Goal: Task Accomplishment & Management: Use online tool/utility

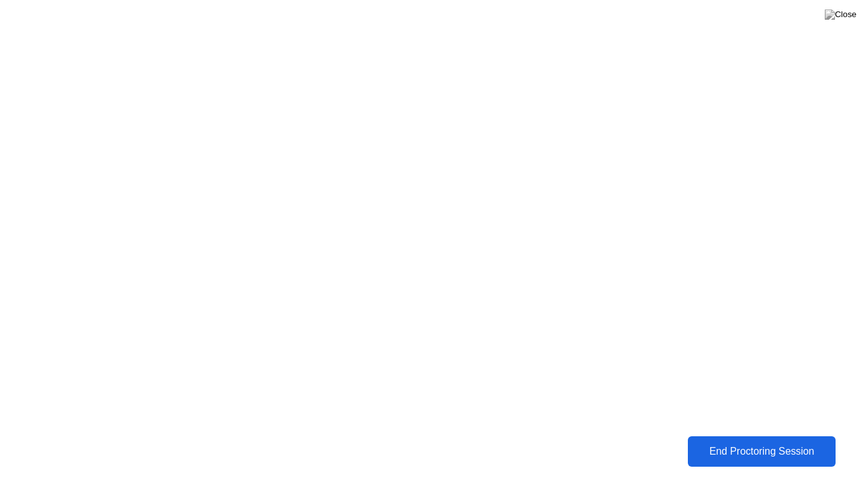
click at [749, 446] on div "End Proctoring Session" at bounding box center [761, 451] width 141 height 11
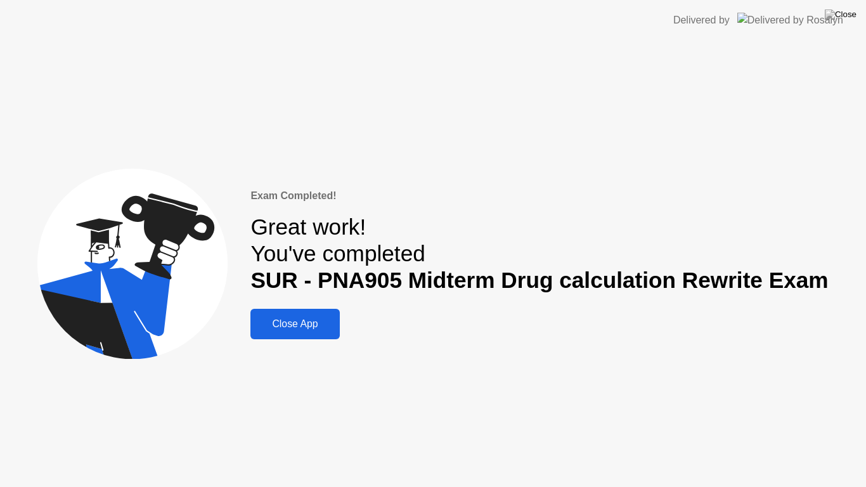
click at [306, 323] on div "Close App" at bounding box center [294, 323] width 81 height 11
